Goal: Transaction & Acquisition: Purchase product/service

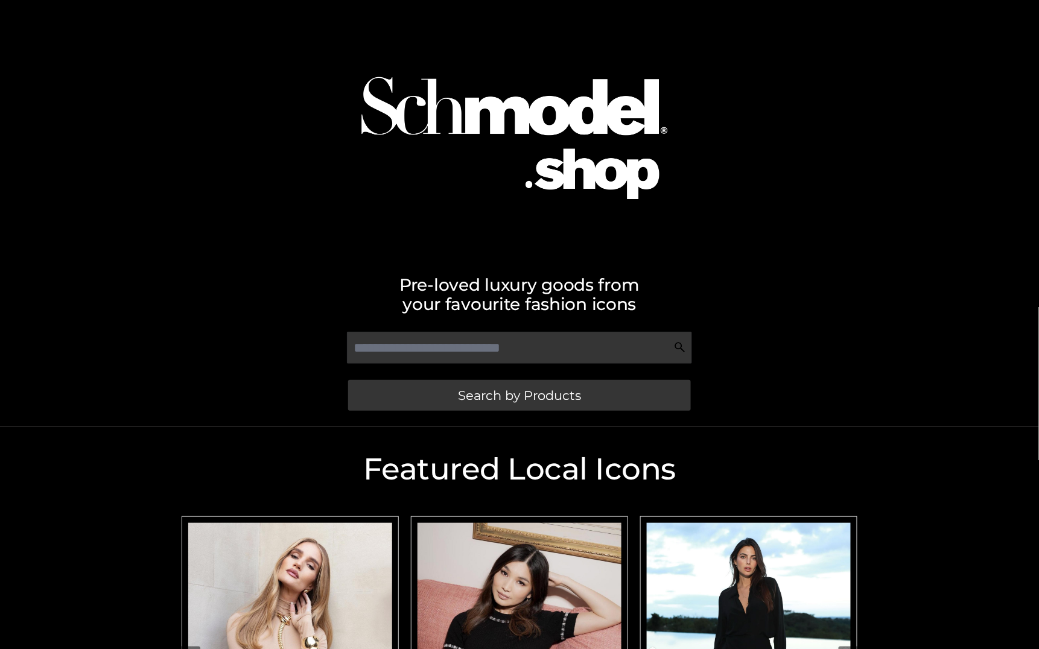
click at [712, 280] on h2 "Pre-loved luxury goods from your favourite fashion icons" at bounding box center [520, 294] width 688 height 39
click at [858, 170] on div at bounding box center [520, 127] width 688 height 243
click at [947, 163] on div "Pre-loved luxury goods from your favourite fashion icons Search by Products" at bounding box center [519, 213] width 1039 height 427
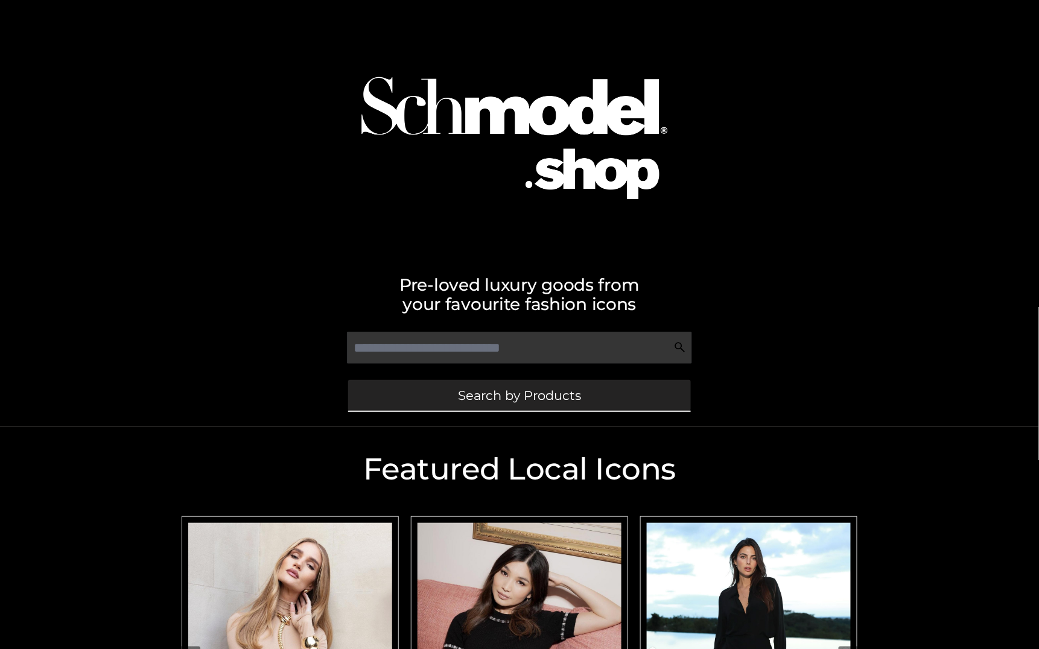
click at [631, 406] on link "Search by Products" at bounding box center [519, 395] width 343 height 31
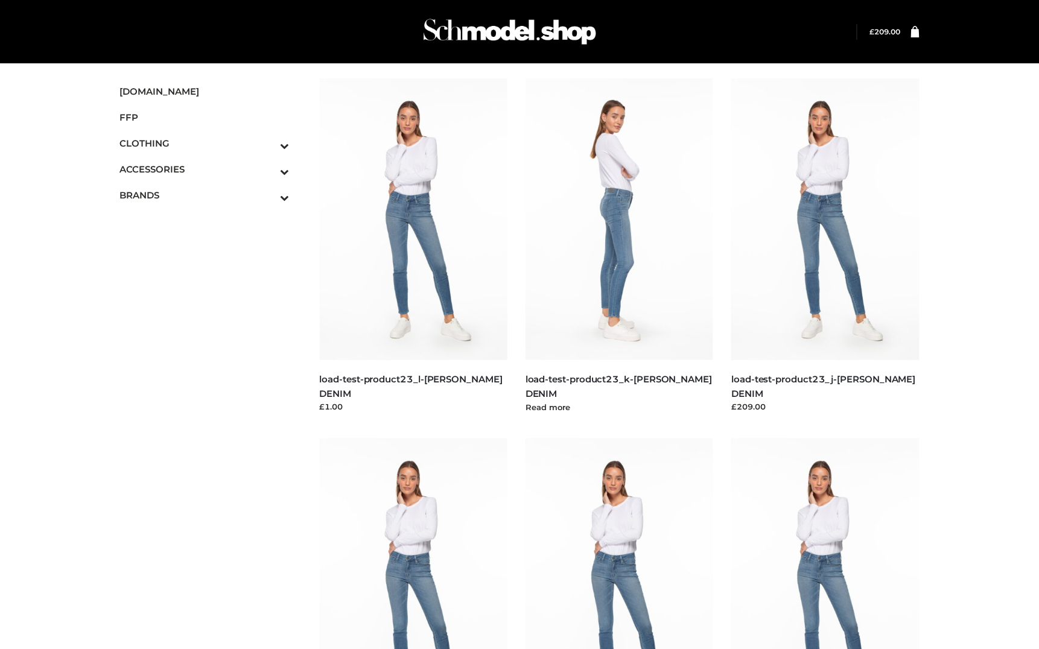
scroll to position [80, 0]
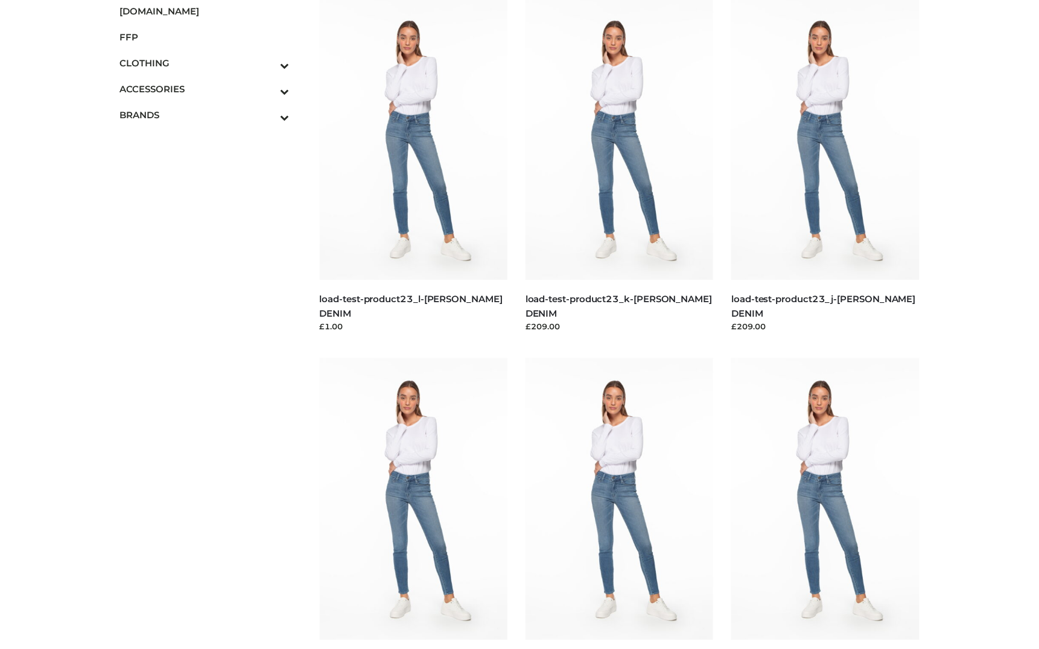
drag, startPoint x: 707, startPoint y: 350, endPoint x: 722, endPoint y: 350, distance: 15.1
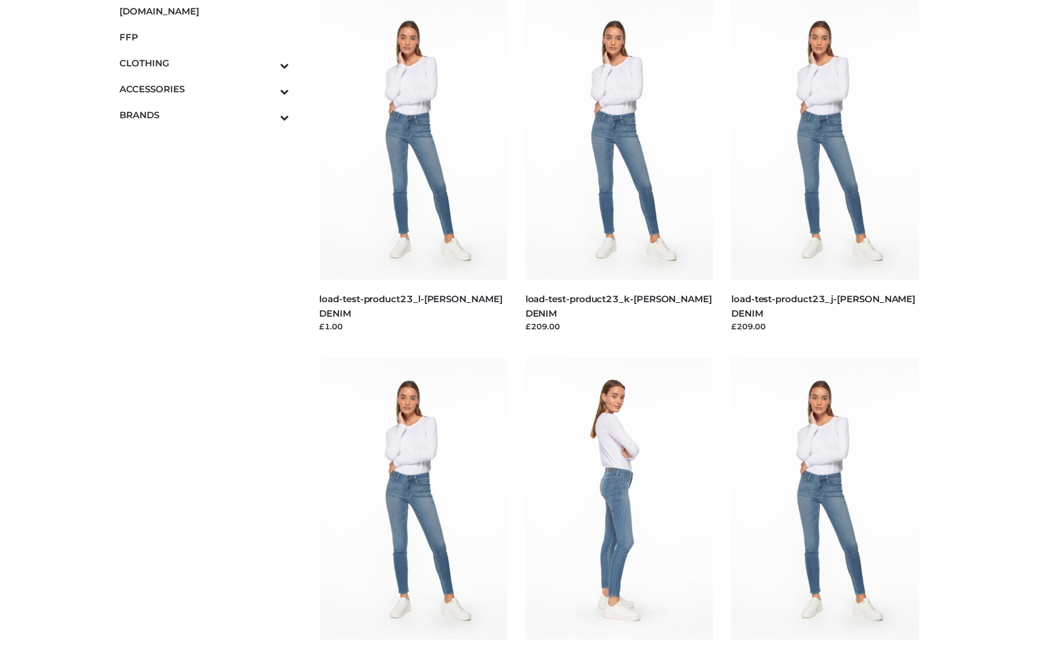
click at [616, 453] on img at bounding box center [620, 499] width 188 height 282
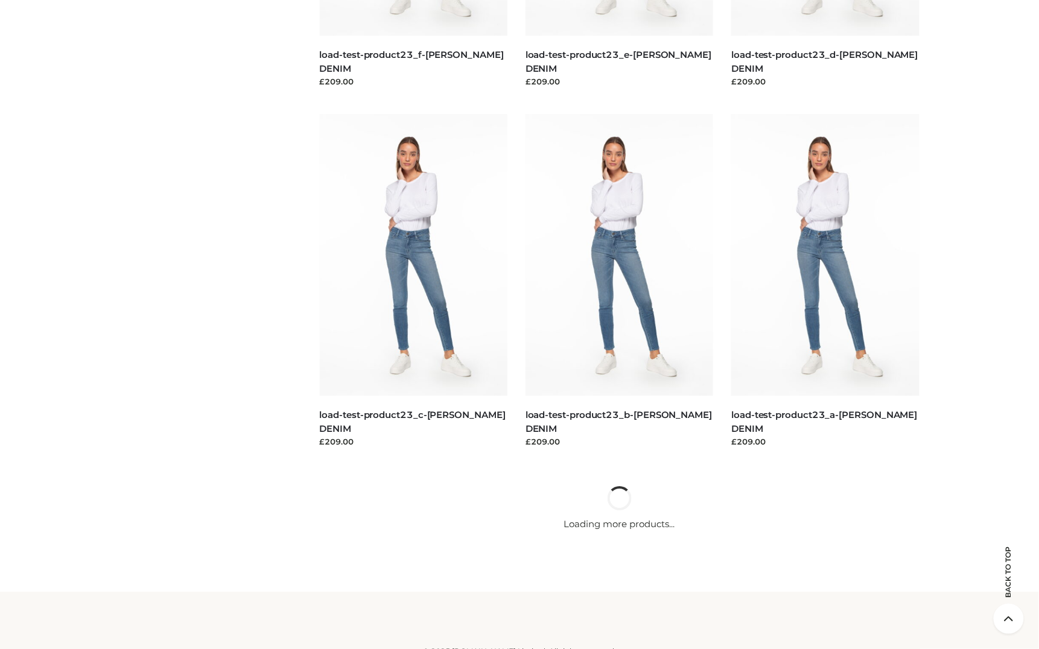
scroll to position [0, 0]
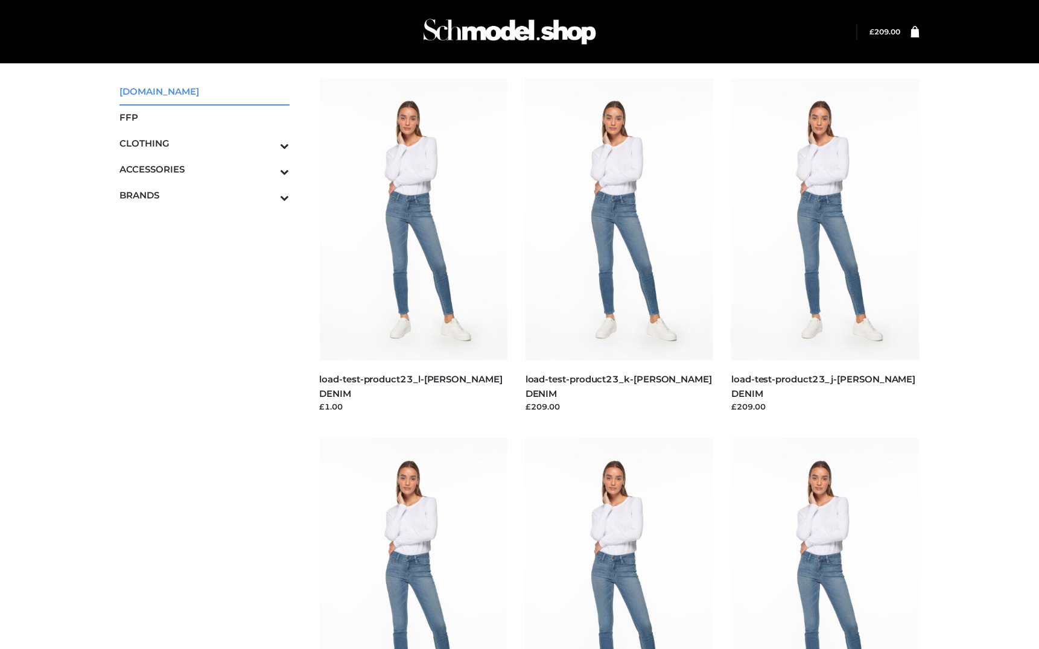
click at [167, 86] on span "[DOMAIN_NAME]" at bounding box center [204, 91] width 170 height 14
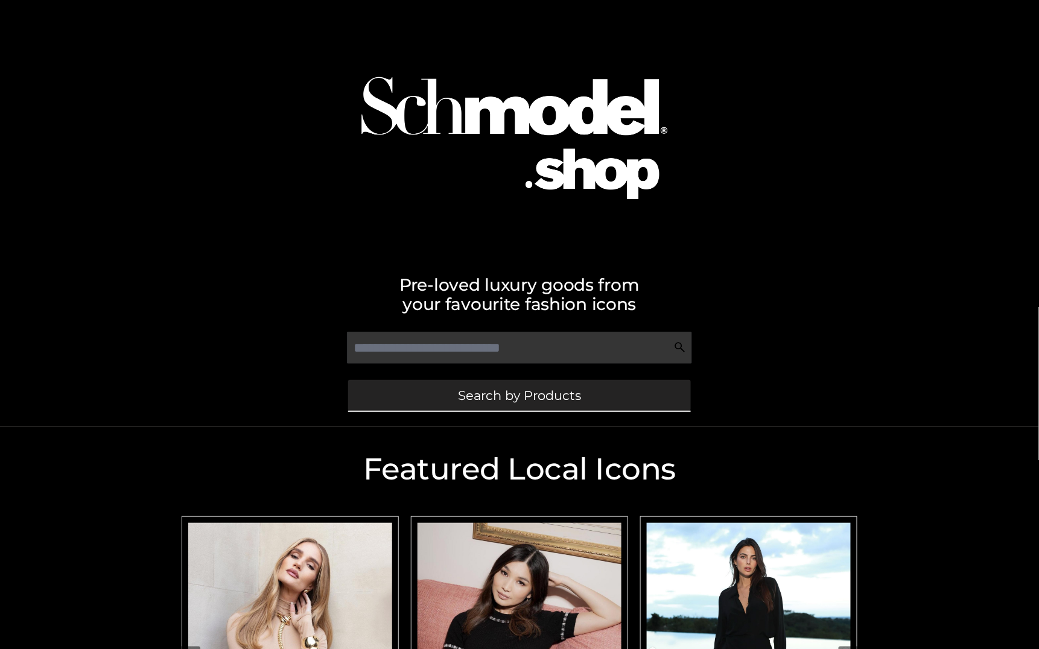
click at [488, 390] on span "Search by Products" at bounding box center [519, 395] width 123 height 13
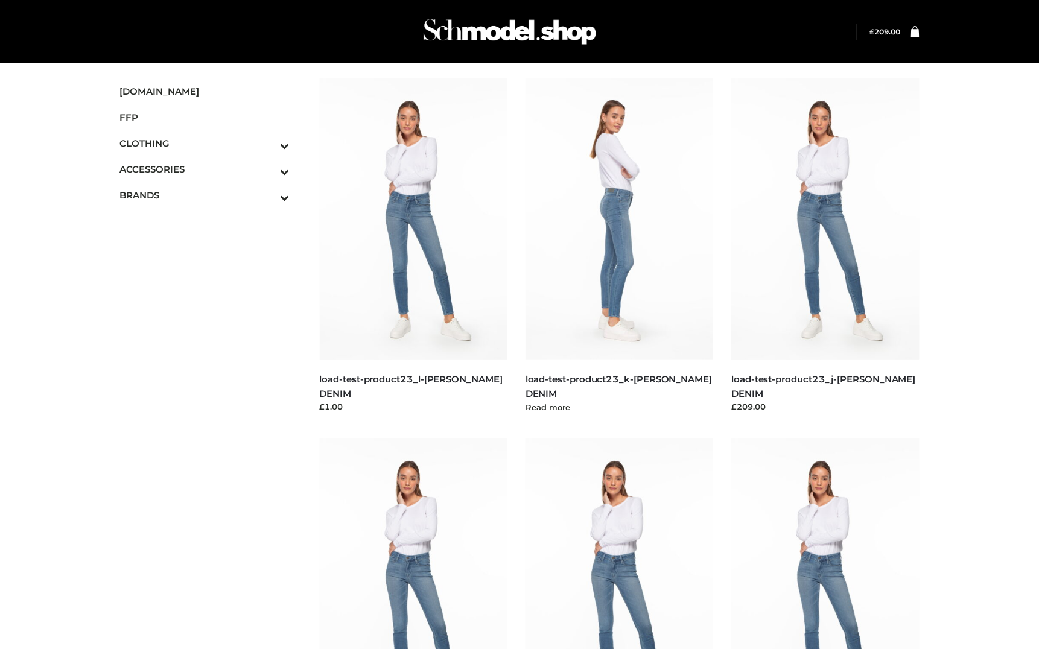
click at [565, 387] on h5 "load-test-product23_k-[PERSON_NAME] DENIM" at bounding box center [620, 386] width 188 height 28
click at [563, 374] on link "load-test-product23_k-[PERSON_NAME] DENIM" at bounding box center [619, 386] width 186 height 25
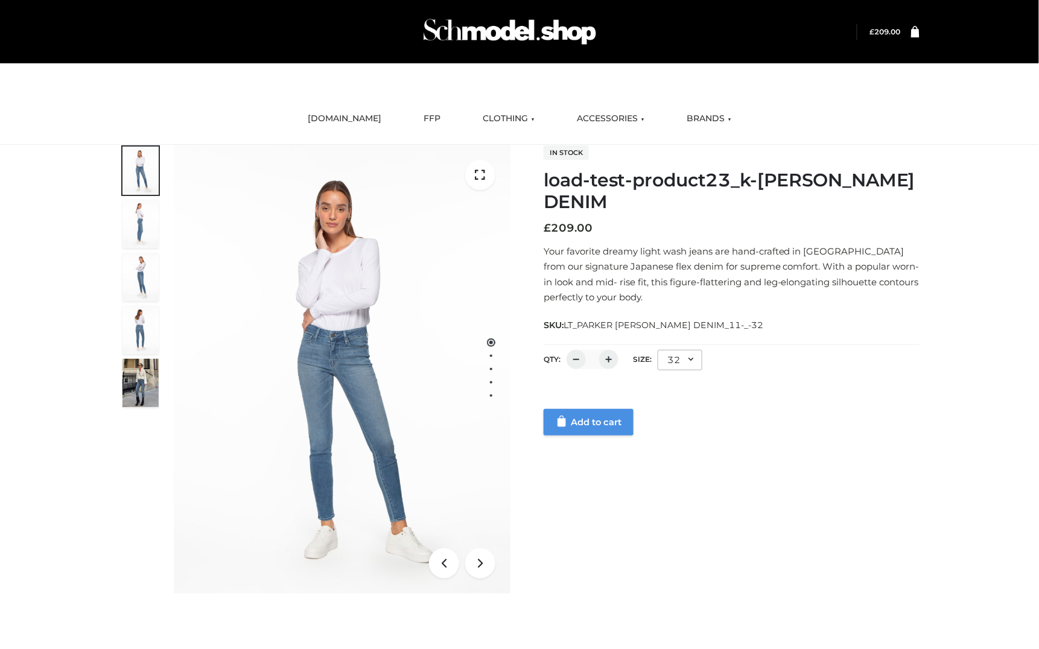
click at [594, 430] on link "Add to cart" at bounding box center [589, 422] width 90 height 27
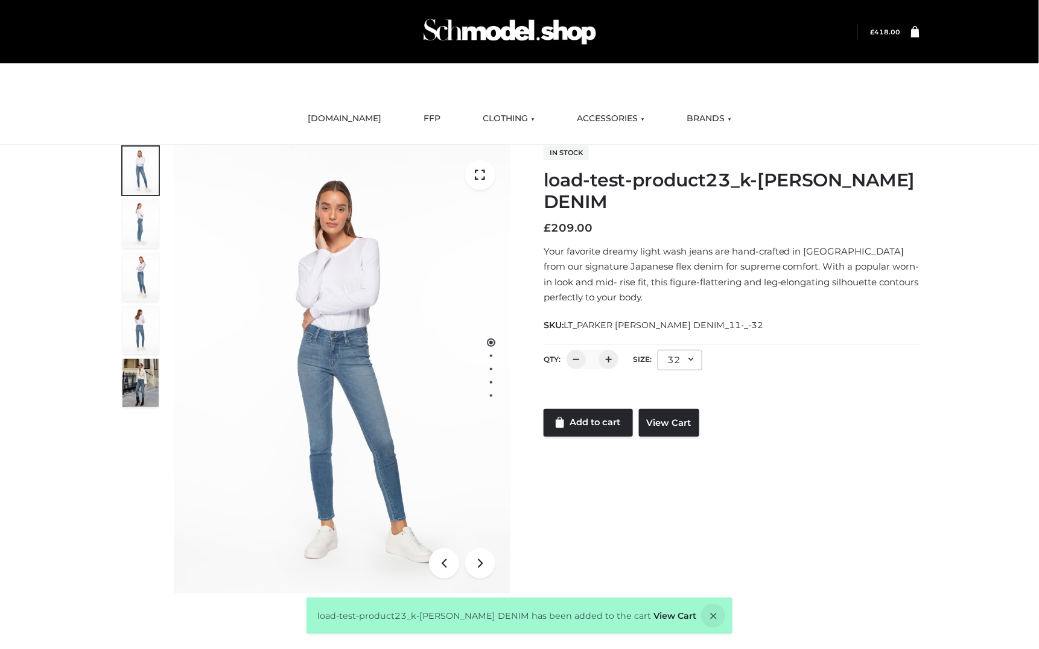
click at [919, 30] on icon at bounding box center [915, 30] width 8 height 11
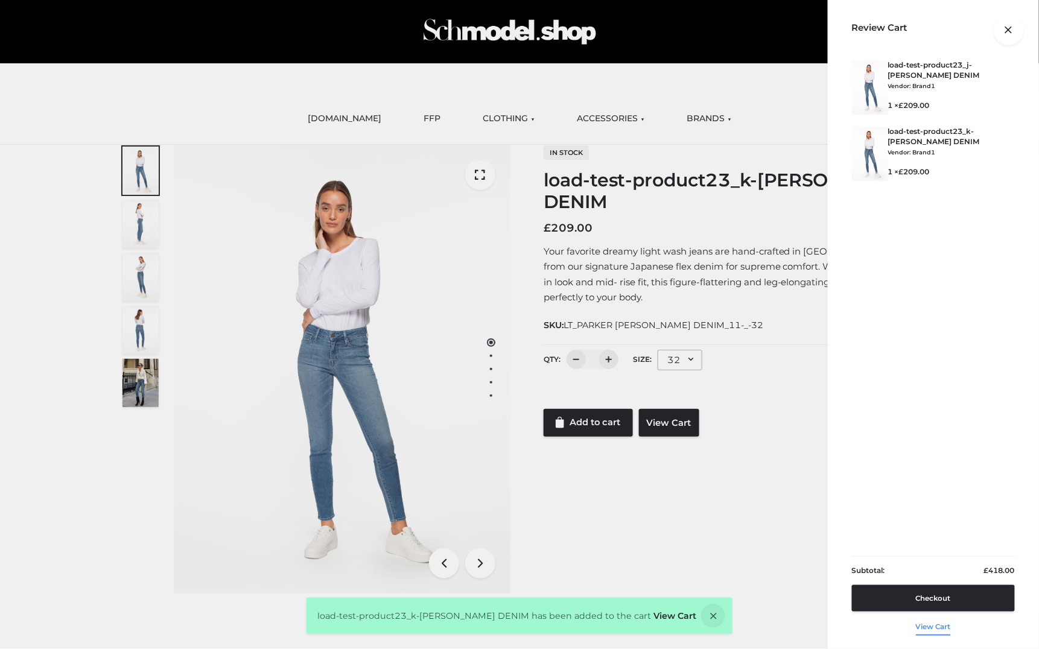
click at [930, 632] on link "View cart" at bounding box center [933, 624] width 35 height 25
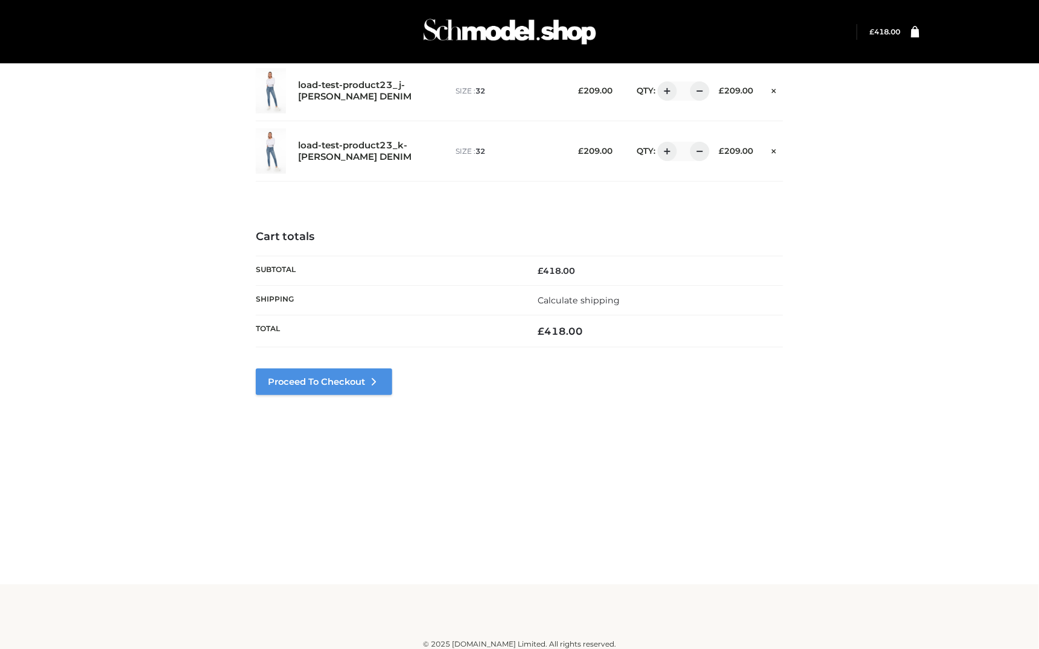
click at [349, 386] on link "Proceed to Checkout" at bounding box center [324, 382] width 136 height 27
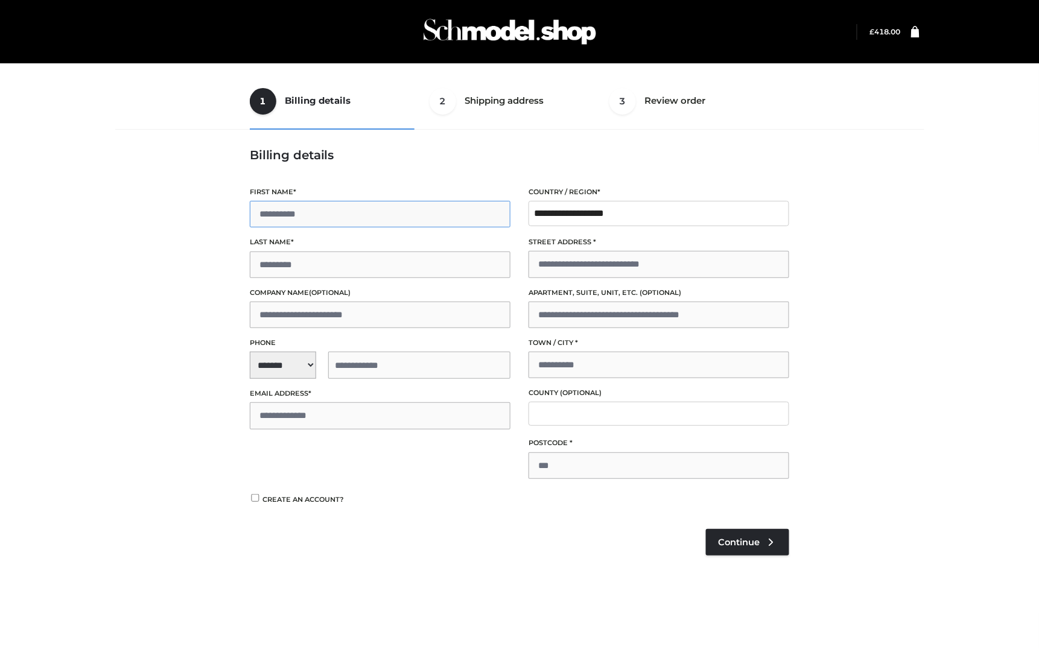
click at [293, 209] on input "First name *" at bounding box center [380, 214] width 261 height 27
type input "**"
type input "****"
type input "**********"
type input "*******"
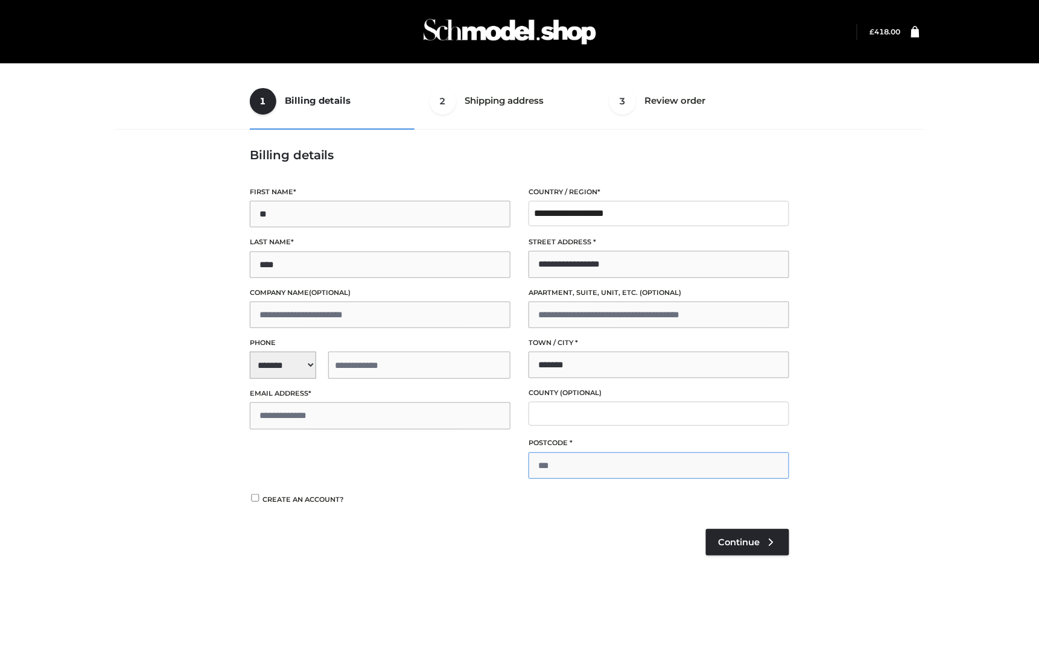
type input "*******"
click at [291, 363] on span "**********" at bounding box center [380, 365] width 261 height 27
click at [291, 400] on div "+1 ([GEOGRAPHIC_DATA])" at bounding box center [325, 398] width 150 height 24
select select "**"
click at [371, 355] on input "tel" at bounding box center [419, 365] width 182 height 27
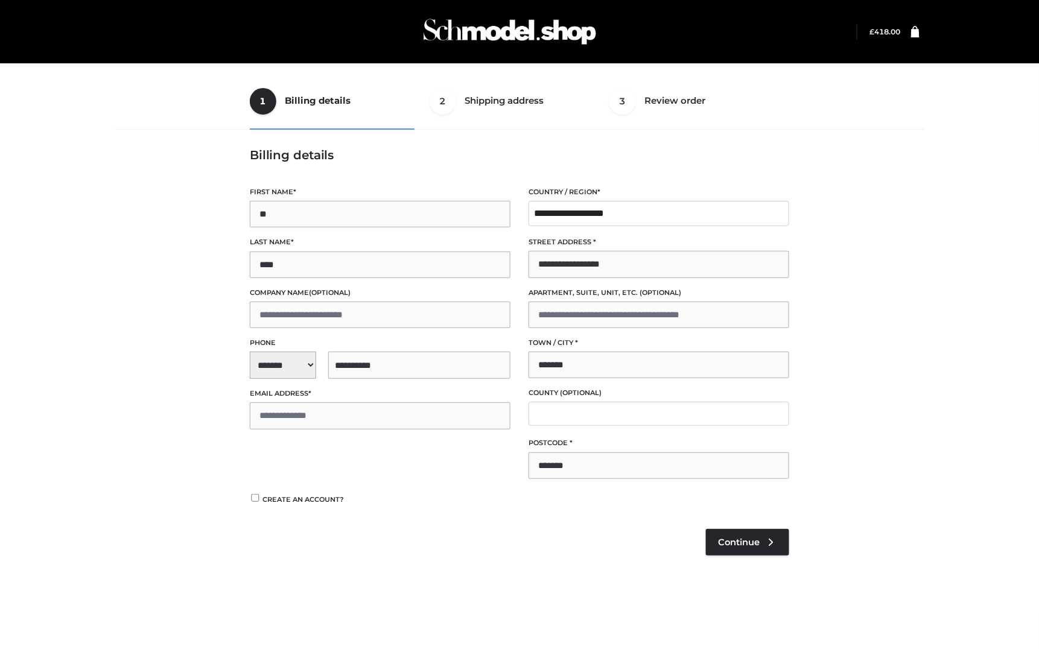
type input "**********"
click at [331, 421] on input "Email address *" at bounding box center [380, 416] width 261 height 27
type input "**********"
click at [752, 539] on span "Continue" at bounding box center [739, 542] width 42 height 11
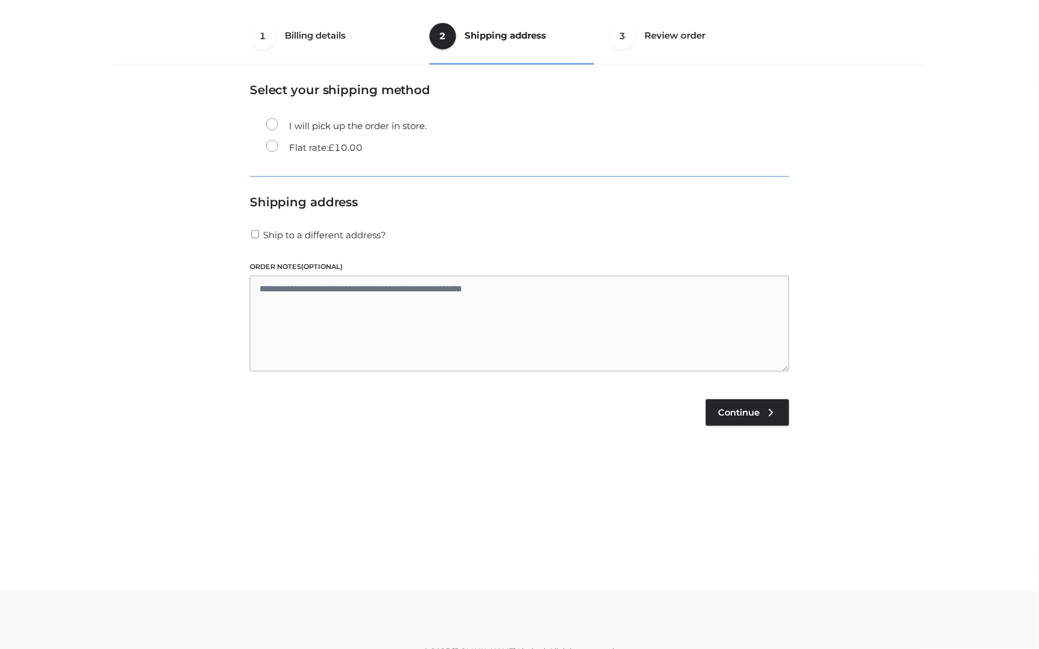
scroll to position [72, 0]
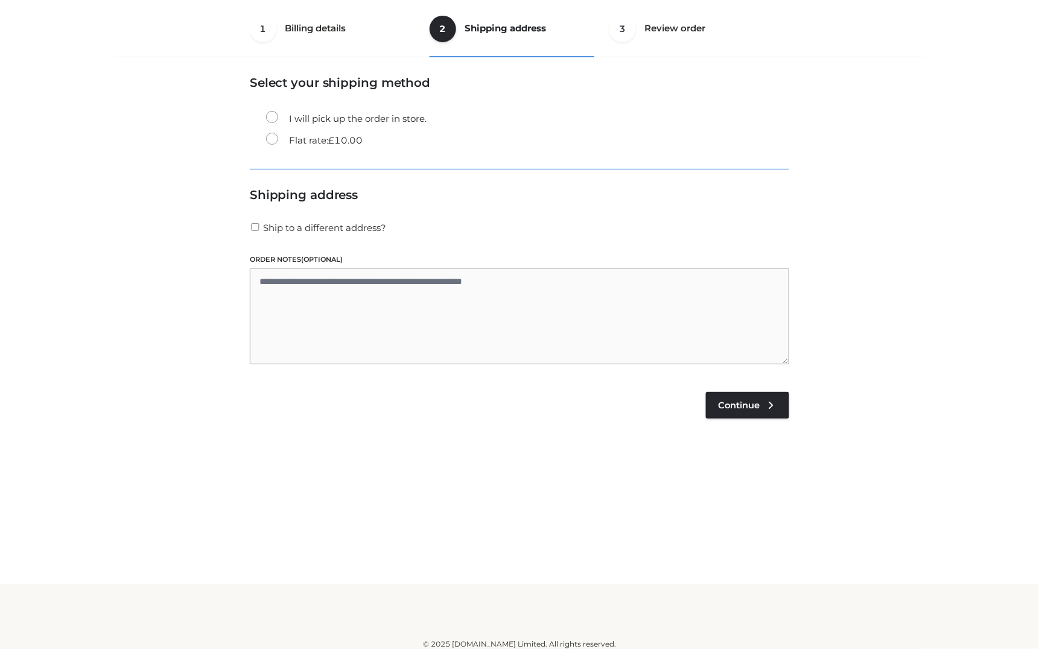
click at [745, 377] on li at bounding box center [520, 442] width 540 height 133
click at [272, 135] on label "Flat rate: £ 10.00" at bounding box center [314, 141] width 97 height 16
click at [733, 414] on link "Continue" at bounding box center [747, 405] width 83 height 27
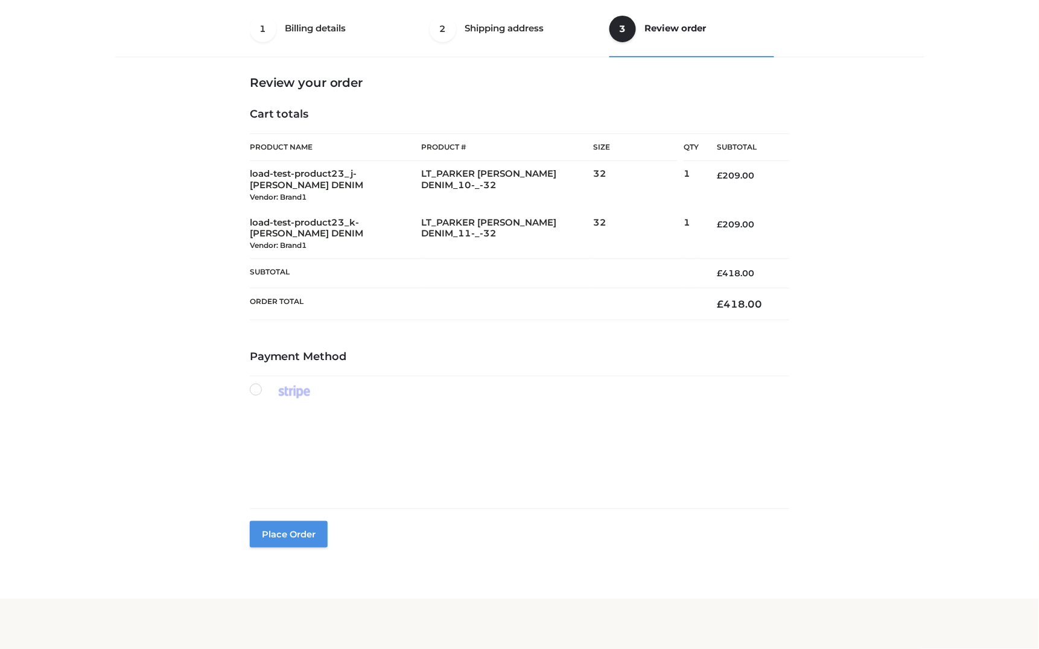
type button "Place order"
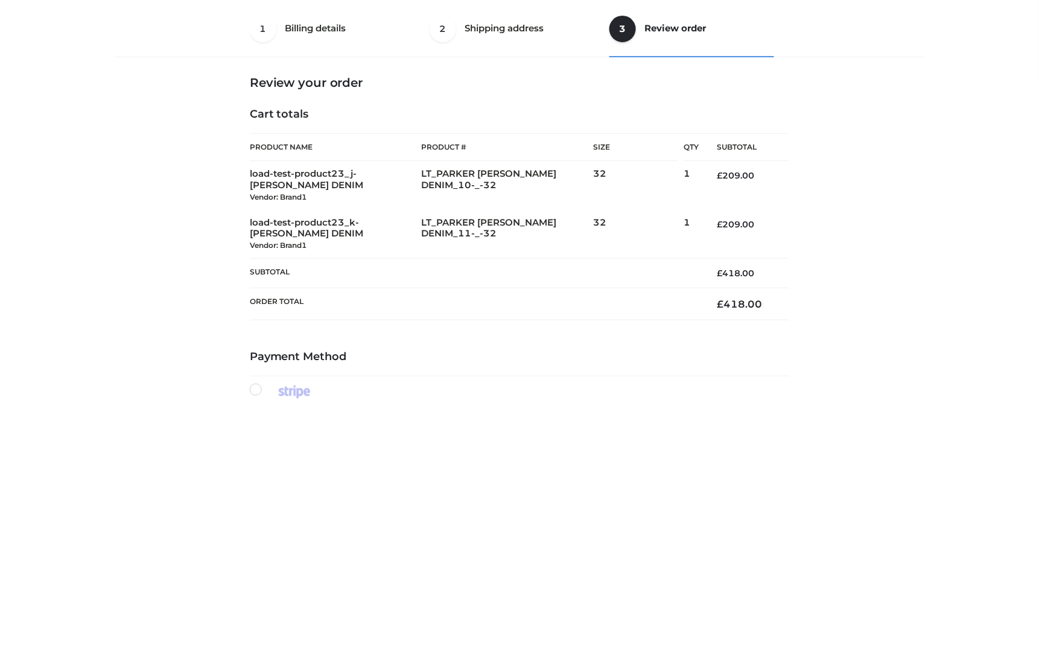
click at [898, 438] on div "1 Billing details Billing 2 Shipping address Shipping 3 Review order Order Bill…" at bounding box center [519, 368] width 818 height 734
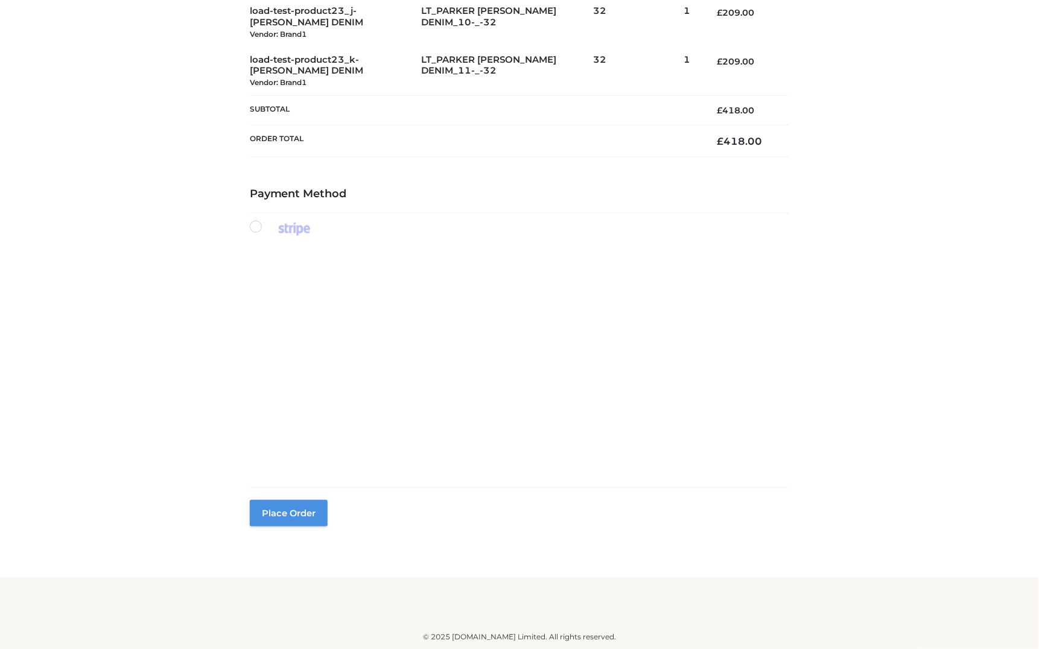
click at [280, 519] on button "Place order" at bounding box center [289, 513] width 78 height 27
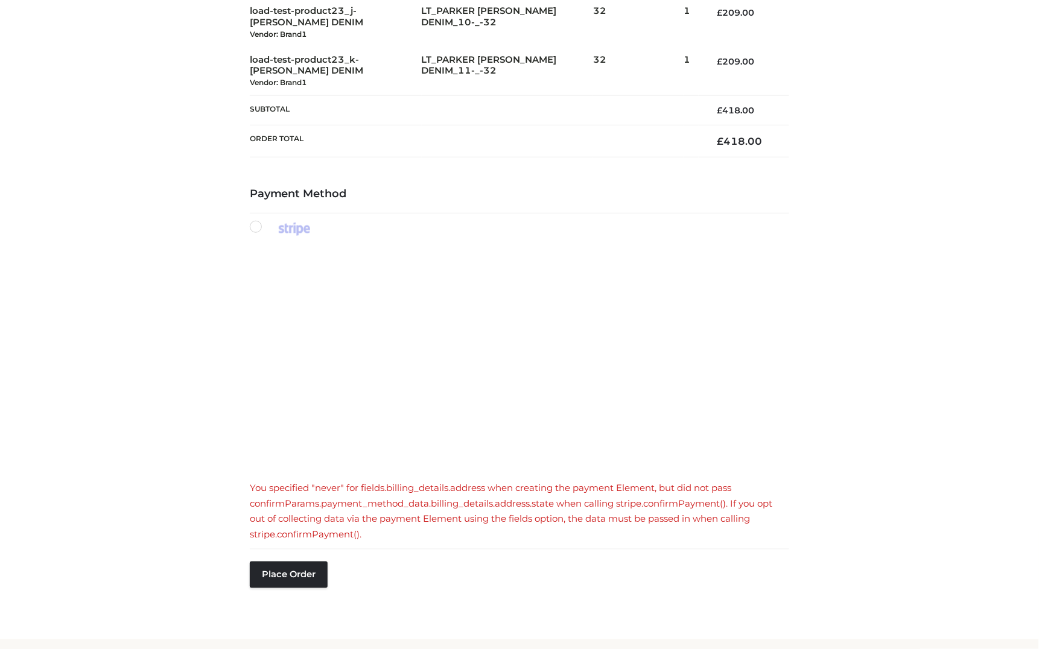
click at [200, 455] on div "1 Billing details Billing 2 Shipping address Shipping 3 Review order Order Bill…" at bounding box center [519, 236] width 818 height 796
click at [821, 486] on div "1 Billing details Billing 2 Shipping address Shipping 3 Review order Order Bill…" at bounding box center [519, 236] width 818 height 796
click at [922, 338] on div "1 Billing details Billing 2 Shipping address Shipping 3 Review order Order Bill…" at bounding box center [519, 236] width 818 height 796
click at [918, 322] on div "1 Billing details Billing 2 Shipping address Shipping 3 Review order Order Bill…" at bounding box center [519, 236] width 818 height 796
click at [310, 579] on button "Place order" at bounding box center [289, 575] width 78 height 27
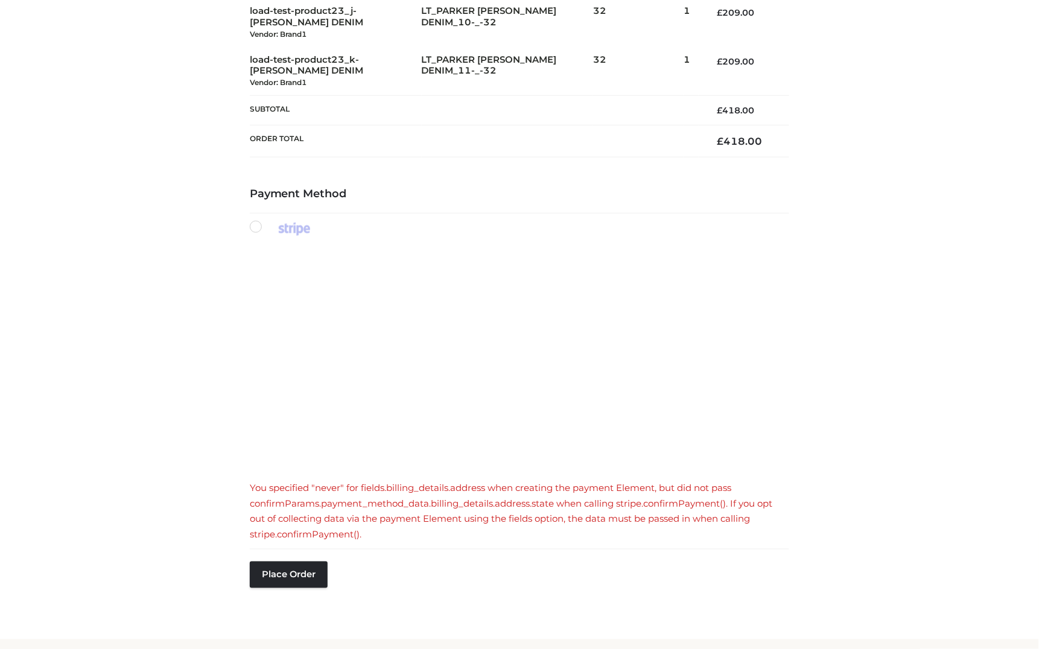
click at [127, 249] on div "1 Billing details Billing 2 Shipping address Shipping 3 Review order Order Bill…" at bounding box center [519, 236] width 818 height 796
click at [952, 185] on div "1 Billing details Billing 2 Shipping address Shipping 3 Review order Order Bill…" at bounding box center [519, 202] width 1039 height 875
click at [415, 490] on div "You specified "never" for fields.billing_details.address when creating the paym…" at bounding box center [520, 511] width 540 height 62
click at [284, 573] on button "Place order" at bounding box center [289, 575] width 78 height 27
click at [297, 591] on div "Place order" at bounding box center [289, 593] width 78 height 63
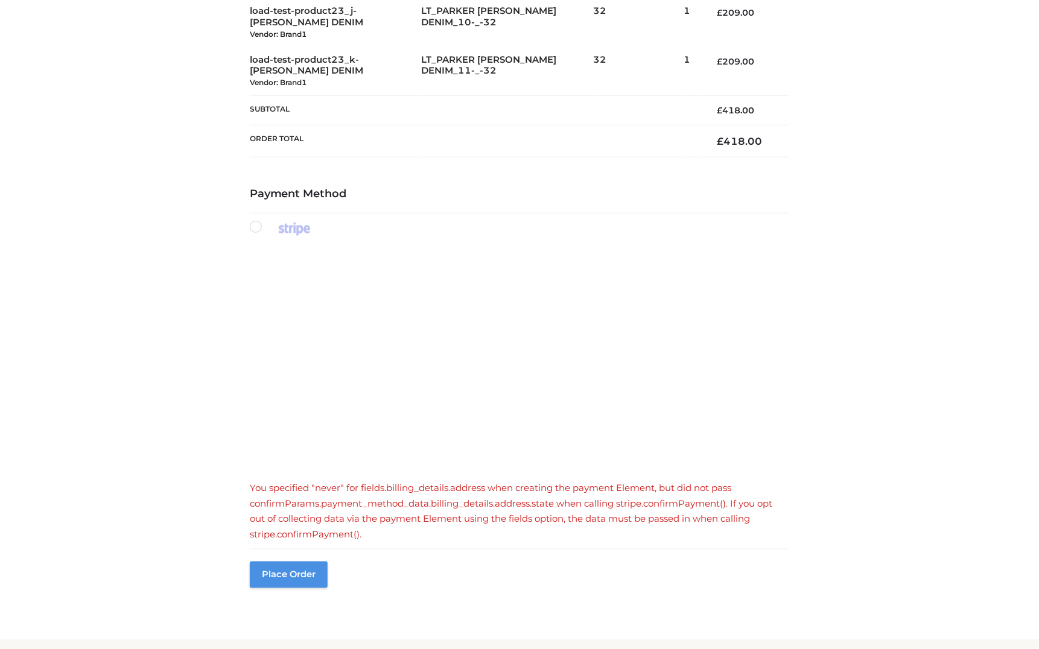
click at [296, 571] on button "Place order" at bounding box center [289, 575] width 78 height 27
click at [304, 587] on button "Place order" at bounding box center [289, 575] width 78 height 27
click at [300, 571] on button "Place order" at bounding box center [289, 575] width 78 height 27
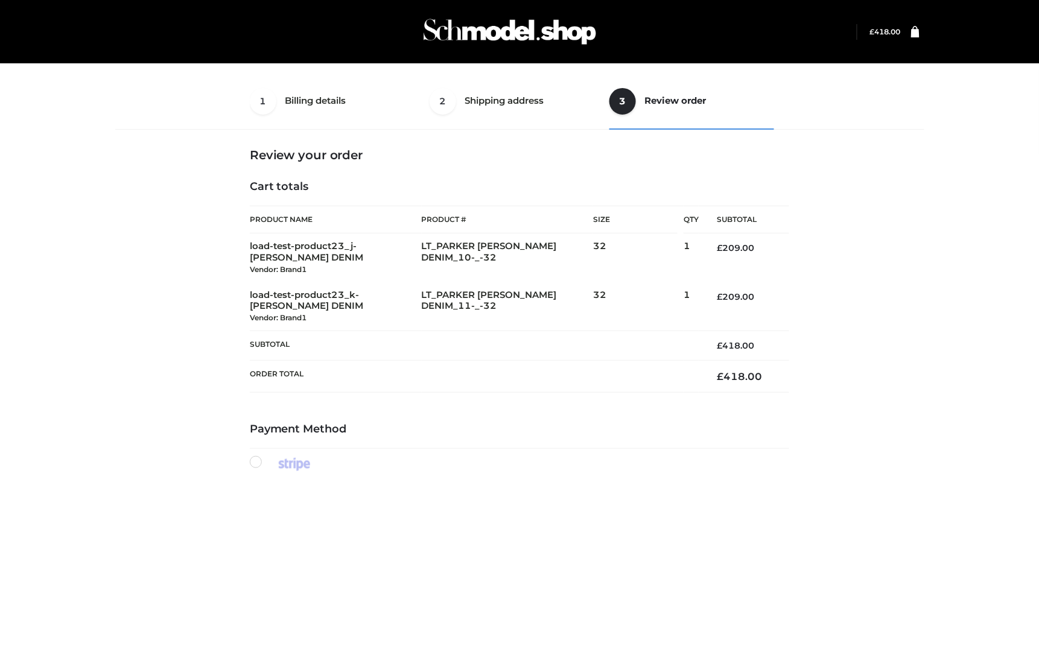
scroll to position [251, 0]
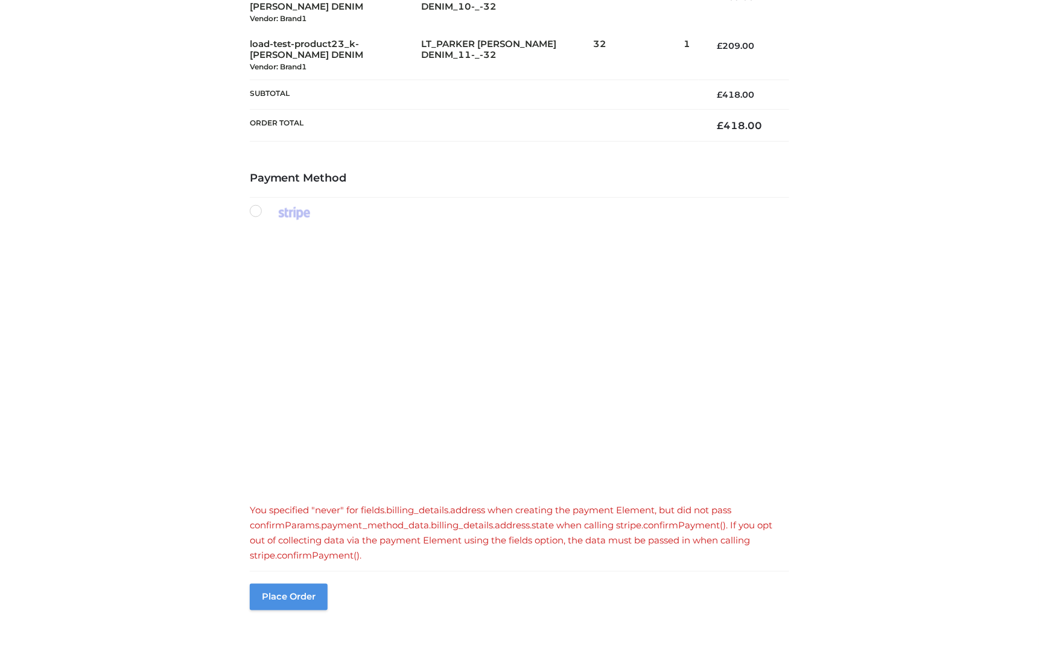
click at [307, 593] on button "Place order" at bounding box center [289, 597] width 78 height 27
click at [308, 597] on button "Place order" at bounding box center [289, 597] width 78 height 27
click at [309, 595] on button "Place order" at bounding box center [289, 597] width 78 height 27
drag, startPoint x: 555, startPoint y: 222, endPoint x: 570, endPoint y: 221, distance: 15.1
click at [556, 221] on fieldset "You specified "never" for fields.billing_details.address when creating the paym…" at bounding box center [520, 392] width 540 height 344
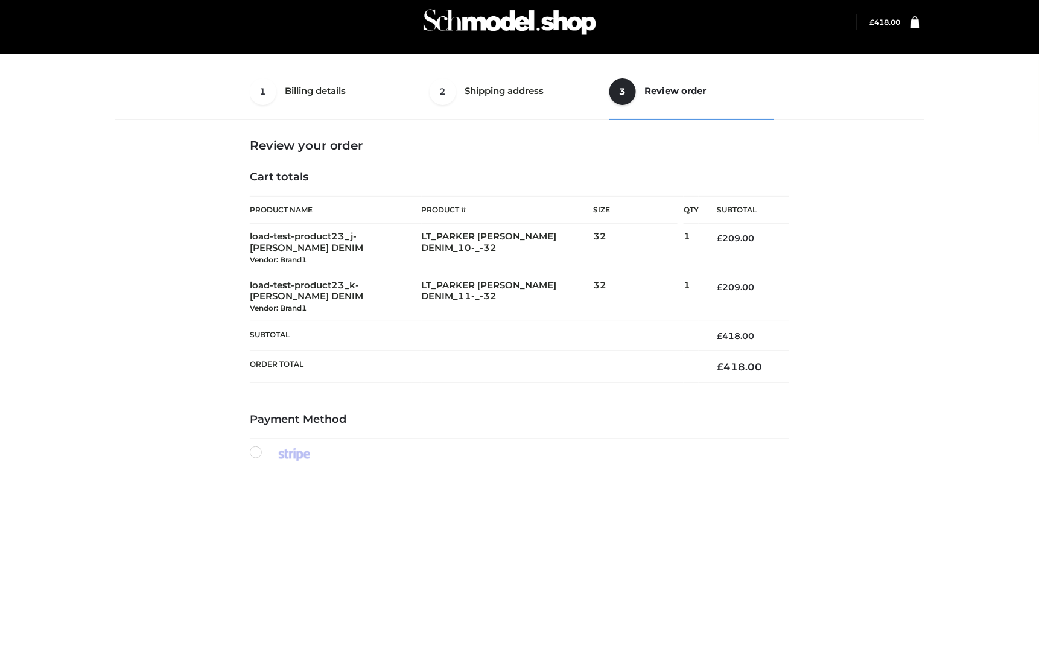
scroll to position [0, 0]
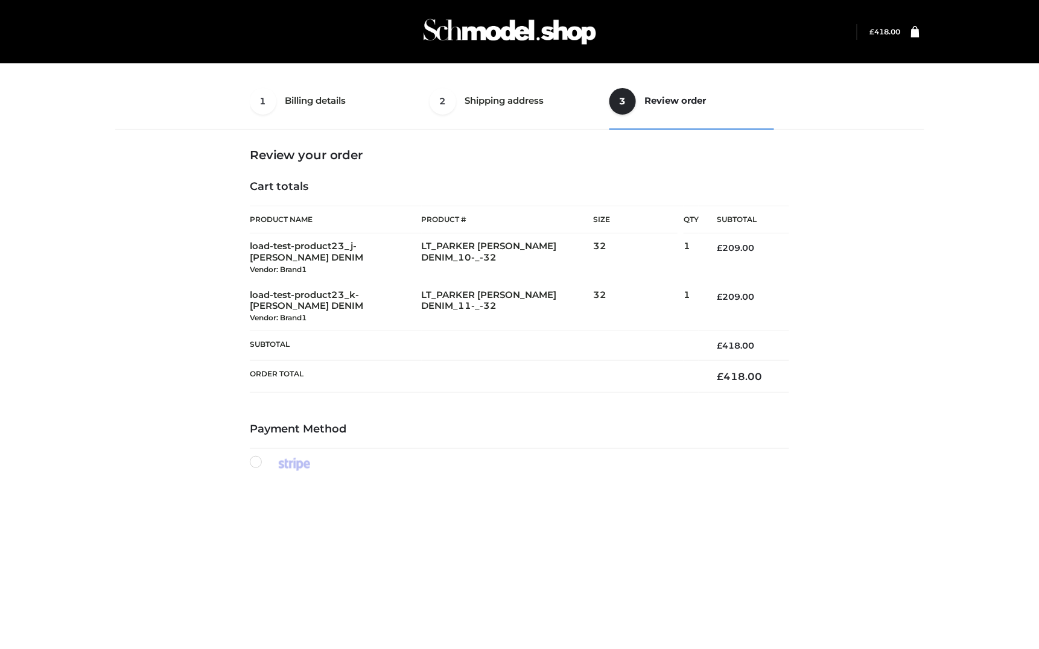
click at [863, 234] on div "1 Billing details Billing 2 Shipping address Shipping 3 Review order Order Bill…" at bounding box center [519, 490] width 818 height 834
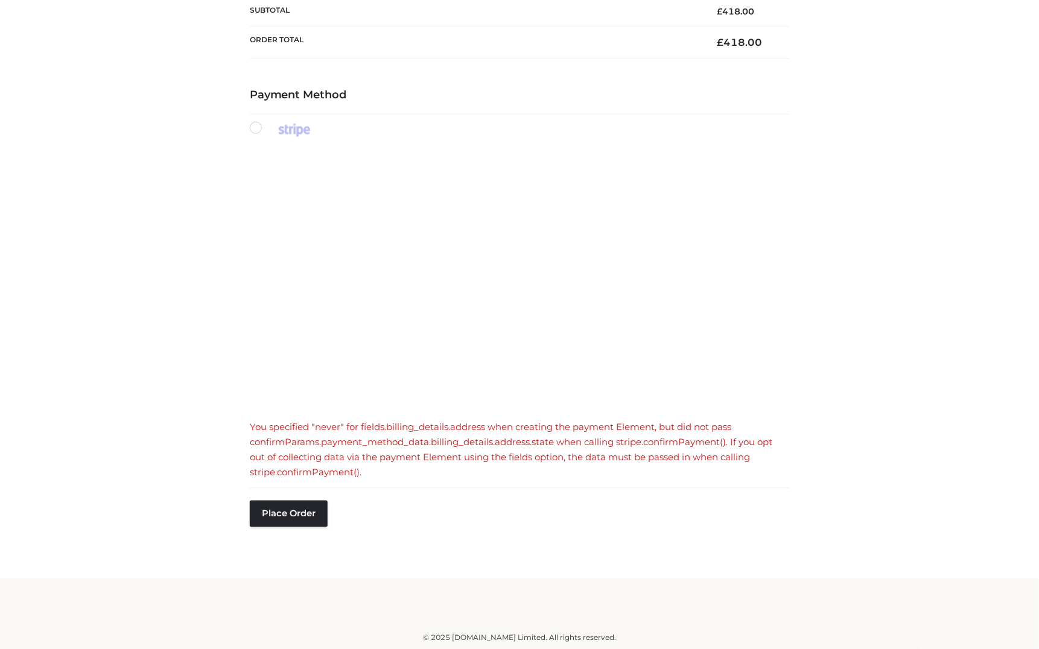
drag, startPoint x: 863, startPoint y: 234, endPoint x: 867, endPoint y: 228, distance: 6.9
click at [867, 230] on div "1 Billing details Billing 2 Shipping address Shipping 3 Review order Order Bill…" at bounding box center [519, 156] width 818 height 834
click at [288, 515] on button "Place order" at bounding box center [289, 514] width 78 height 27
